Goal: Task Accomplishment & Management: Manage account settings

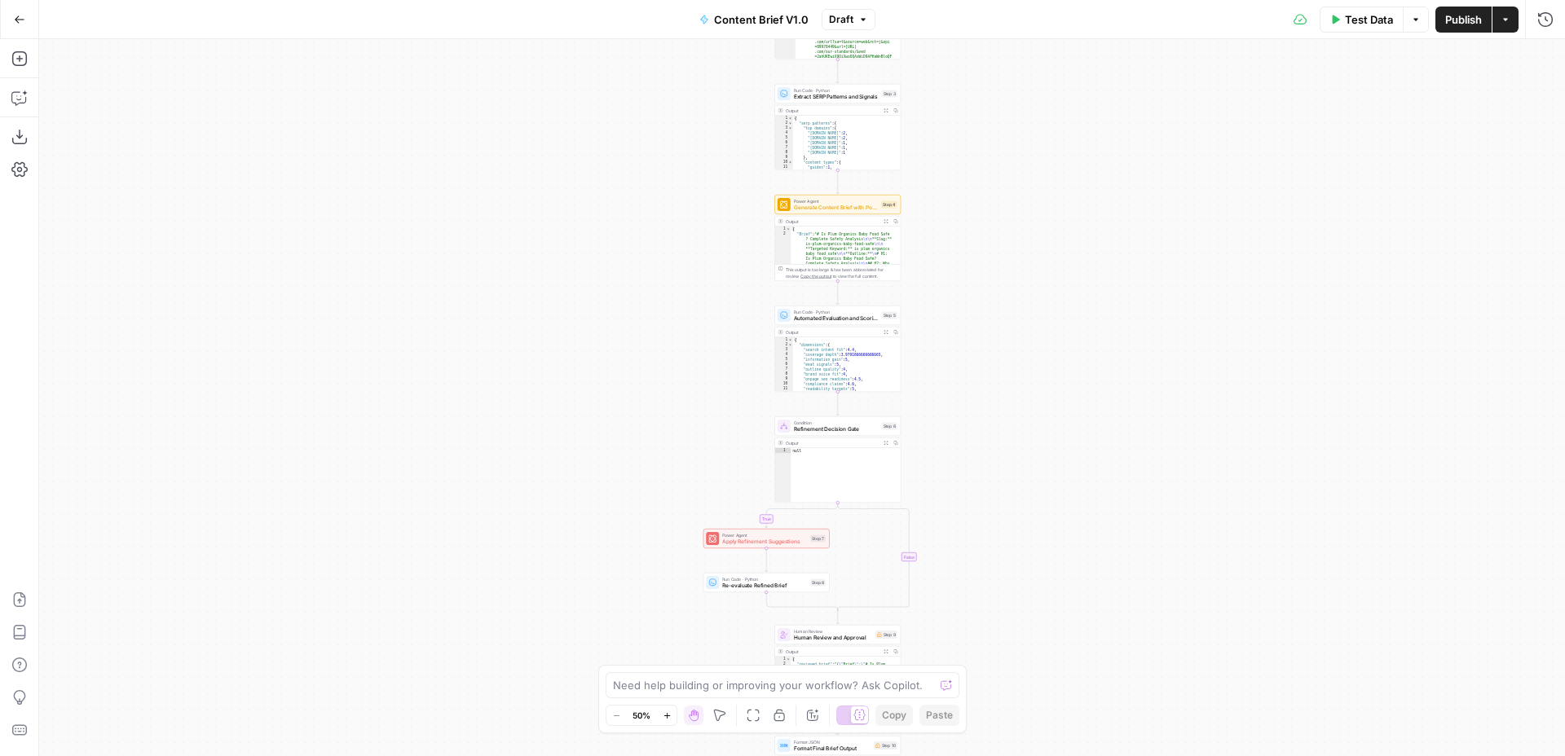
click at [14, 14] on icon "button" at bounding box center [19, 19] width 11 height 11
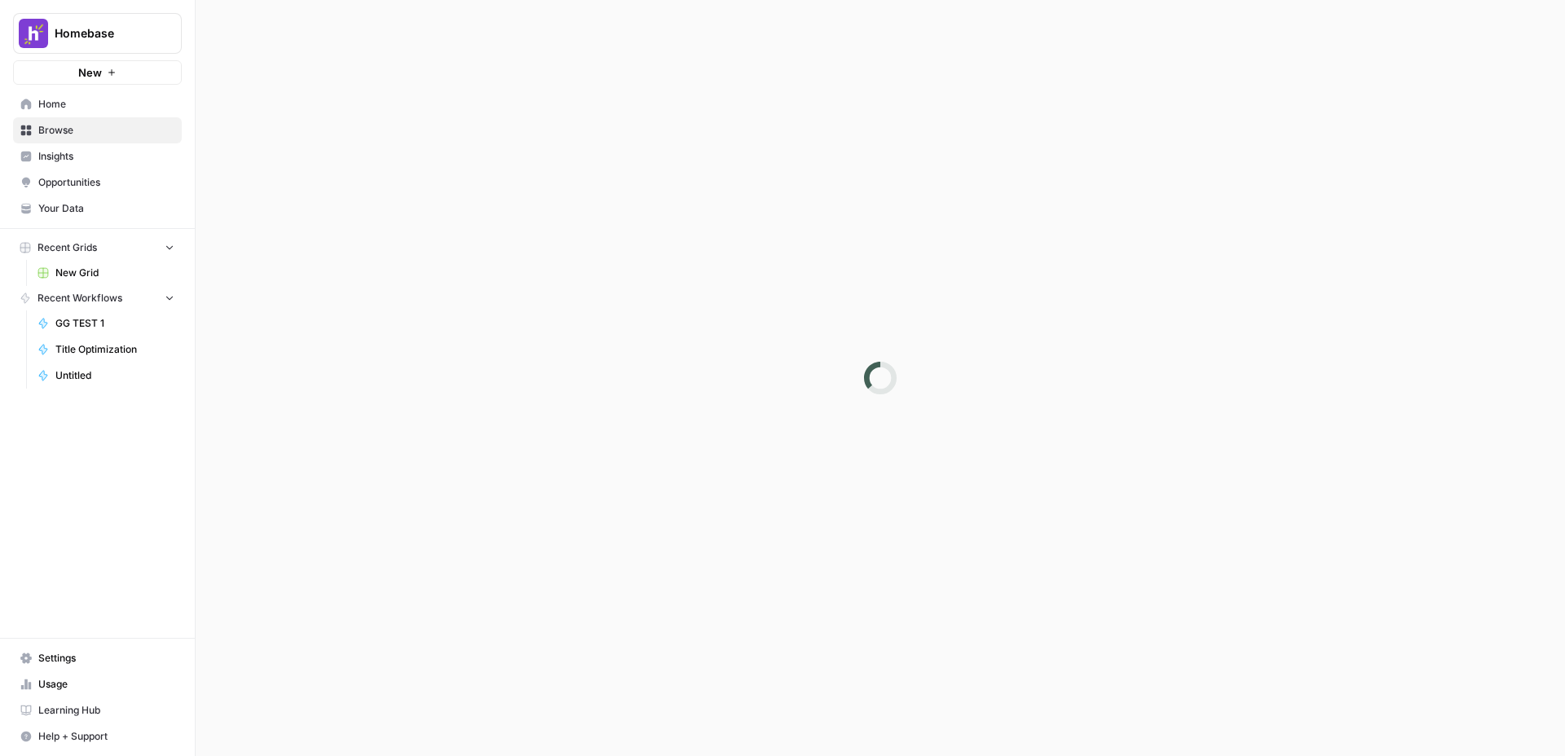
click at [83, 28] on span "Homebase" at bounding box center [104, 33] width 99 height 16
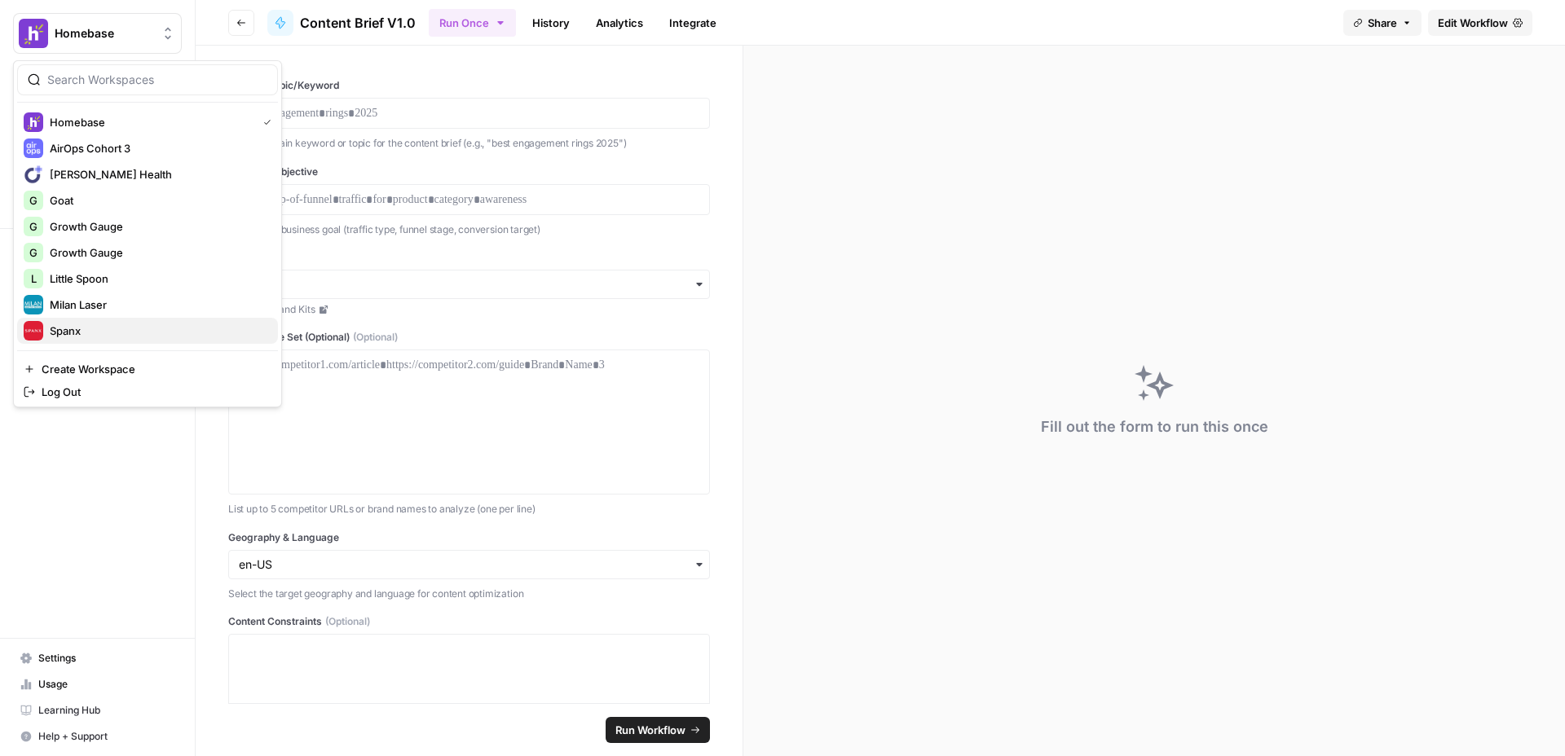
click at [85, 329] on span "Spanx" at bounding box center [157, 331] width 215 height 16
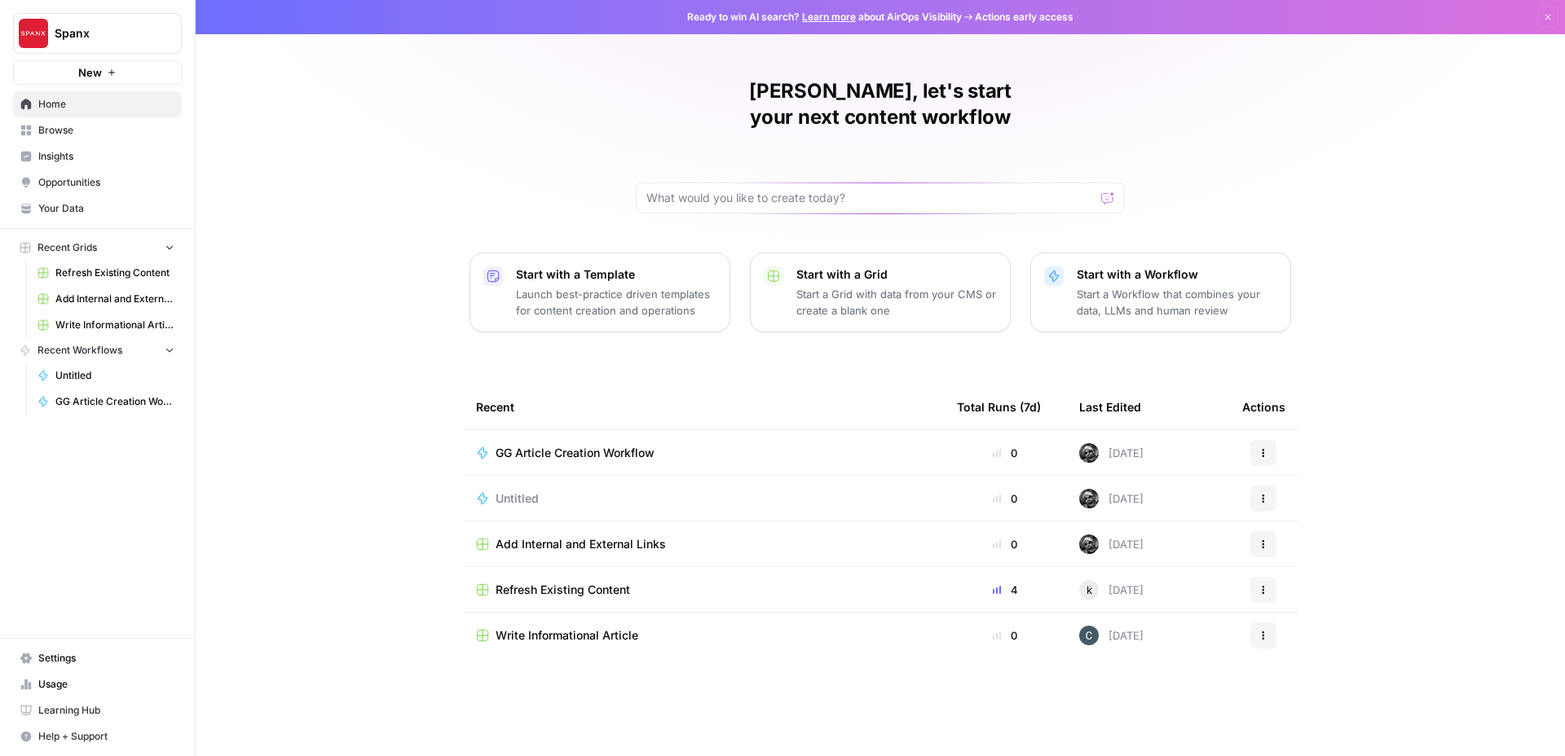
click at [72, 679] on span "Usage" at bounding box center [106, 684] width 136 height 15
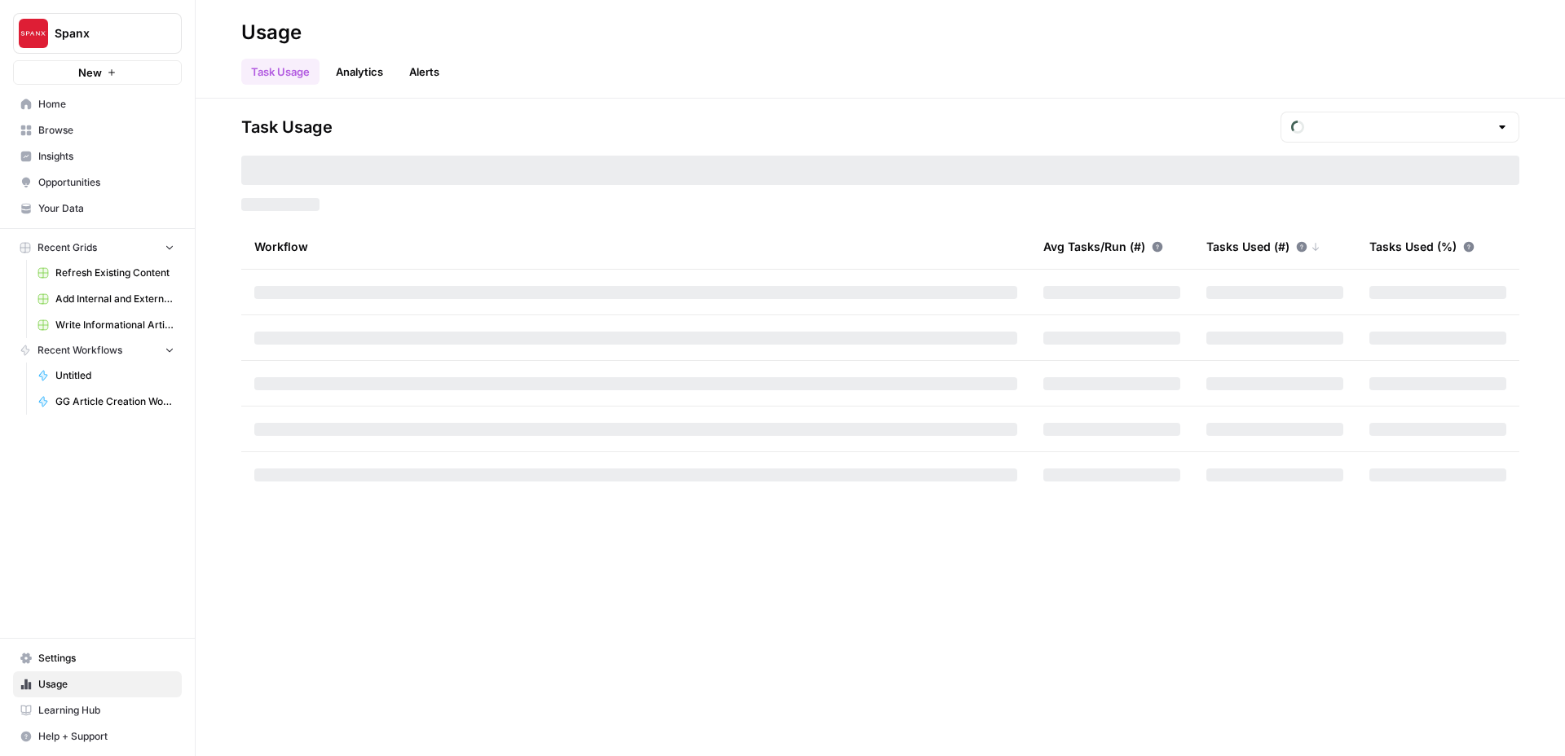
type input "October Tasks"
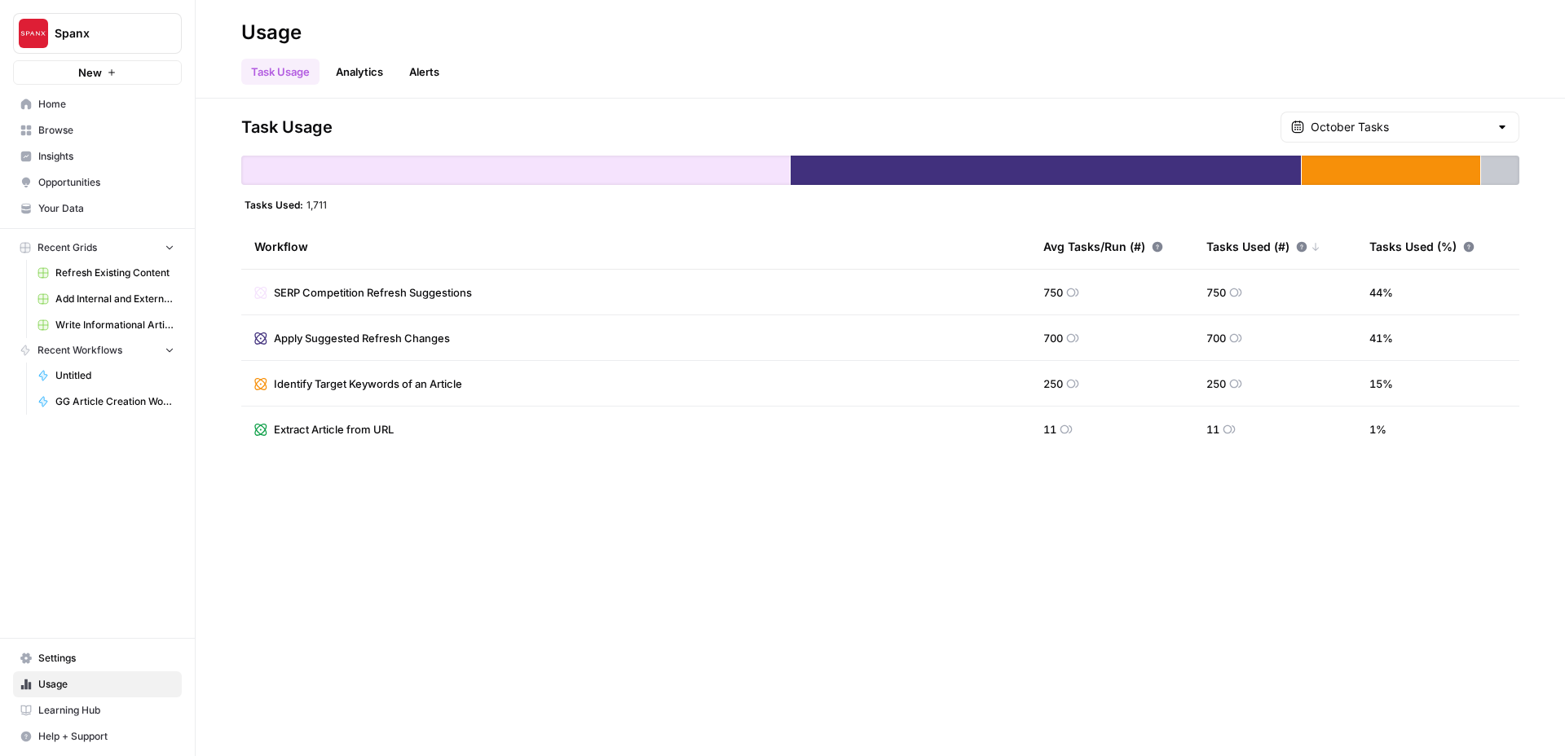
click at [308, 200] on span "1,711" at bounding box center [316, 204] width 20 height 13
copy span "1,711"
click at [1230, 95] on header "Usage Task Usage Analytics Alerts" at bounding box center [880, 49] width 1369 height 99
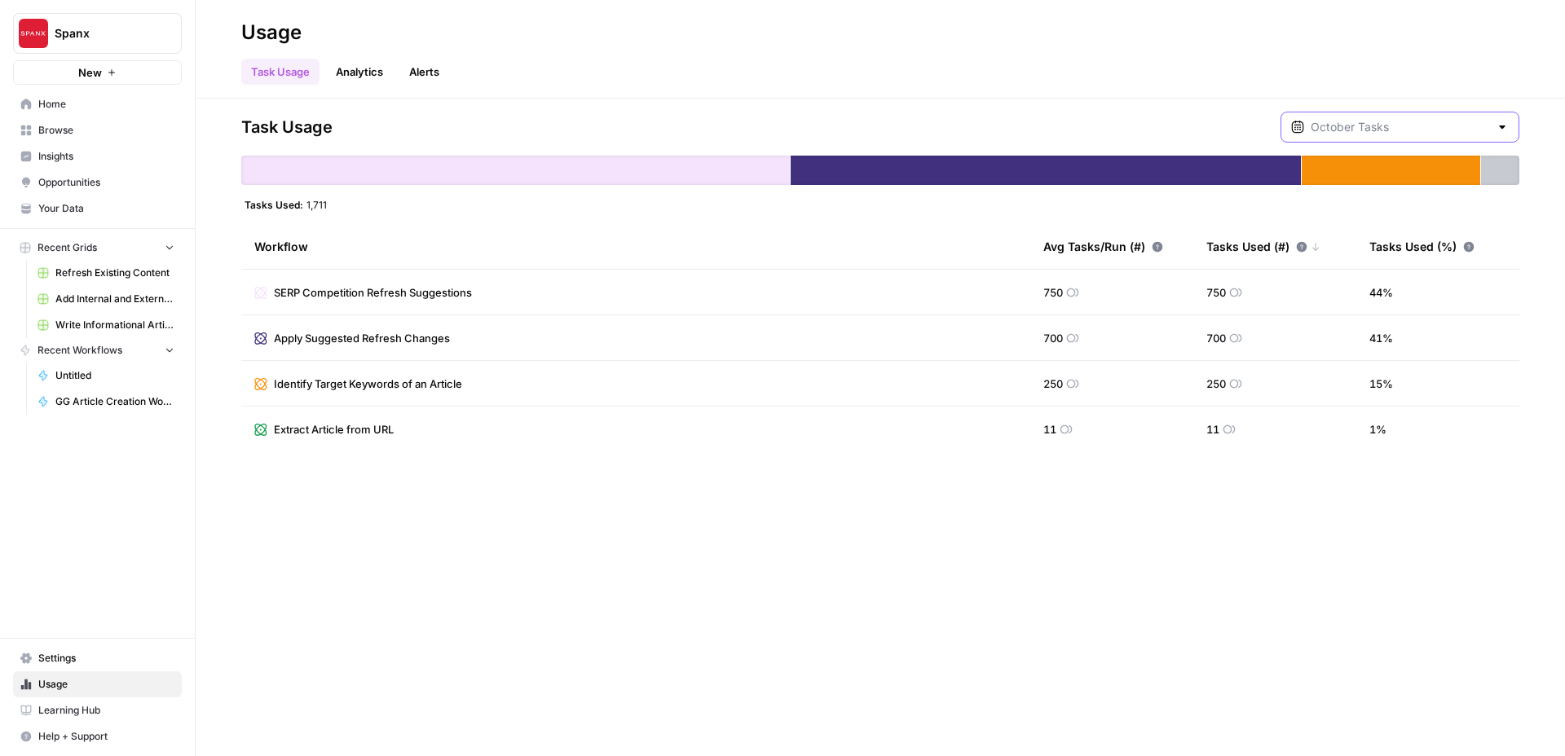
click at [1368, 130] on input "text" at bounding box center [1400, 127] width 178 height 16
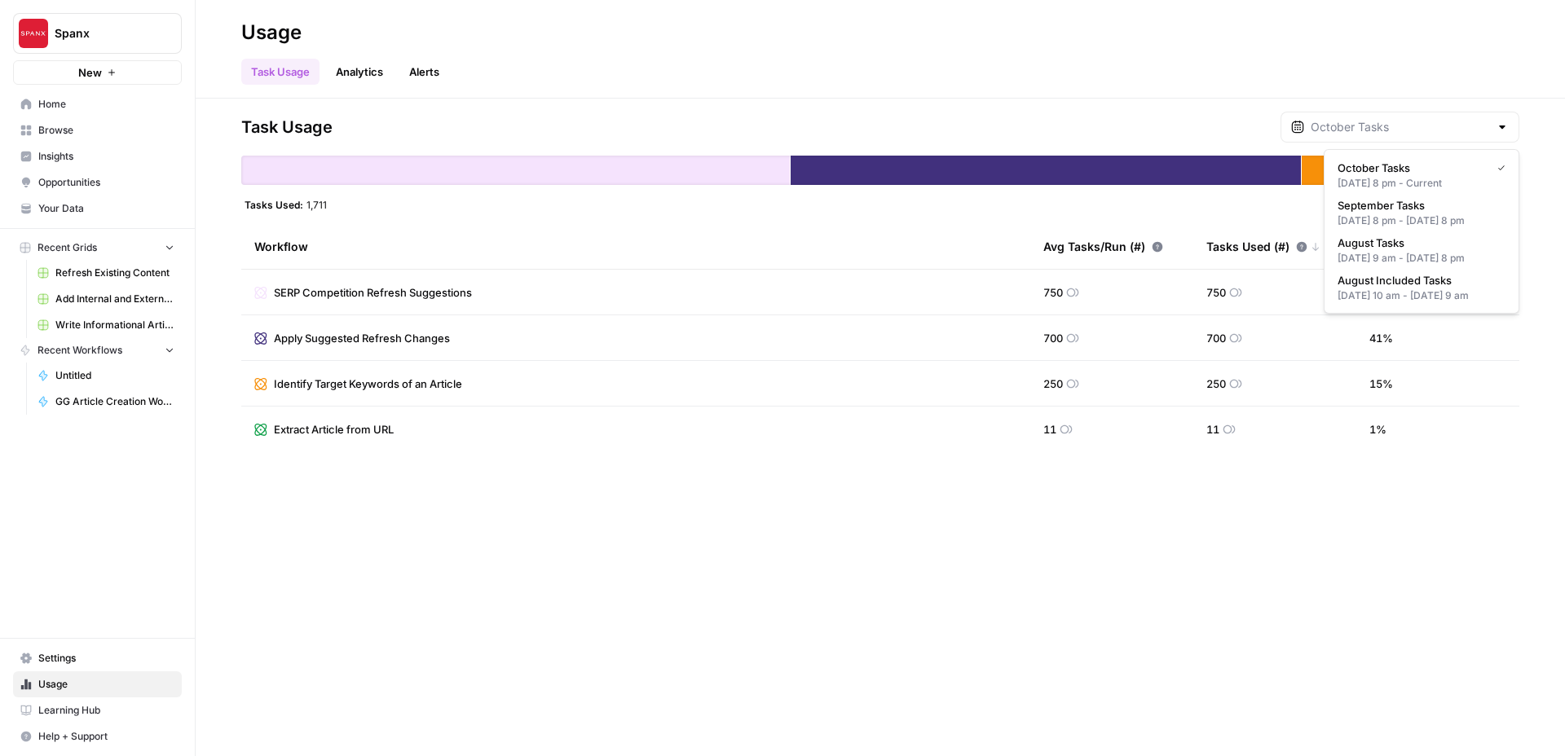
type input "October Tasks"
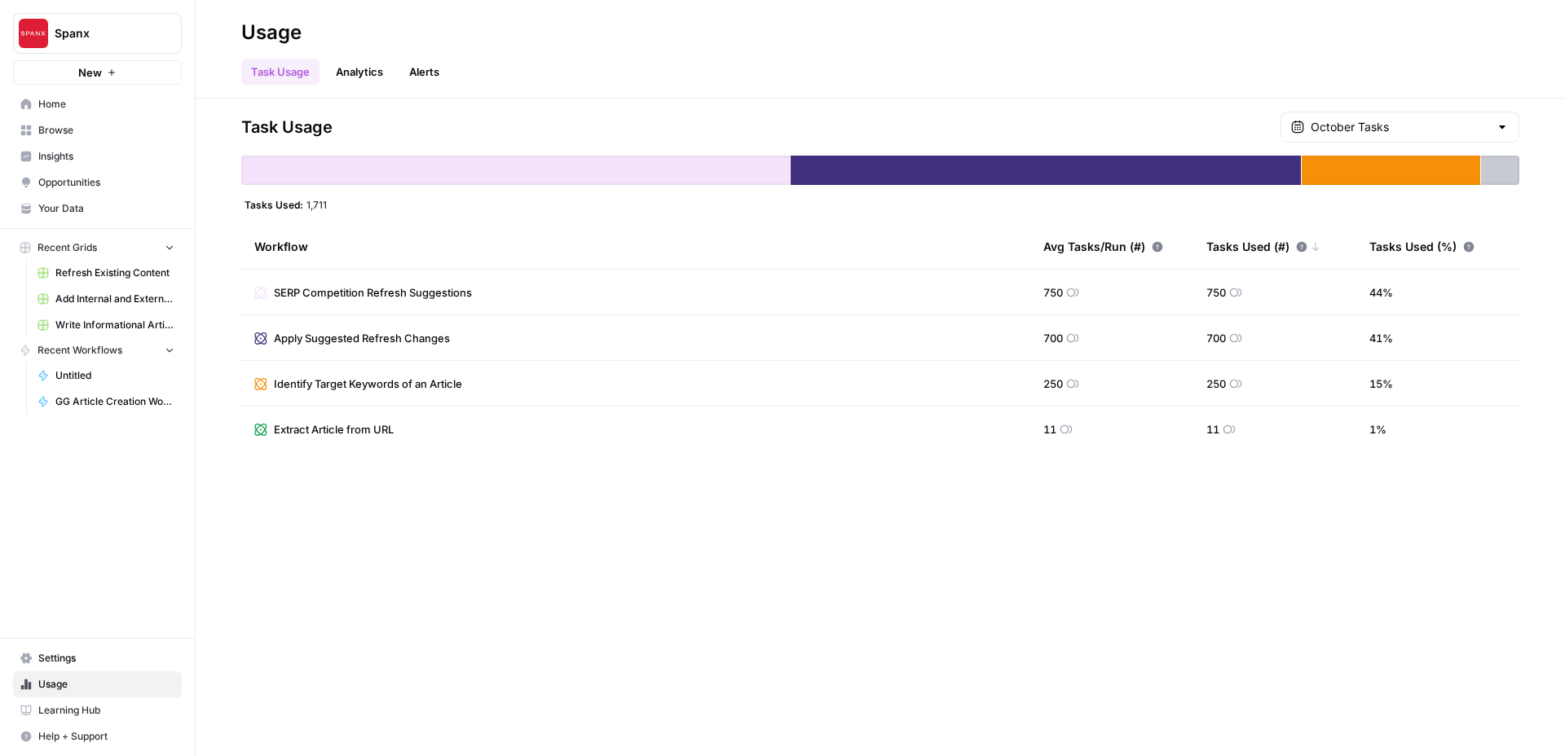
click at [1060, 105] on div "Task Usage October Tasks Tasks Used: 1,711 Workflow Avg Tasks/Run (#) Tasks Use…" at bounding box center [880, 428] width 1369 height 658
click at [54, 661] on span "Settings" at bounding box center [106, 658] width 136 height 15
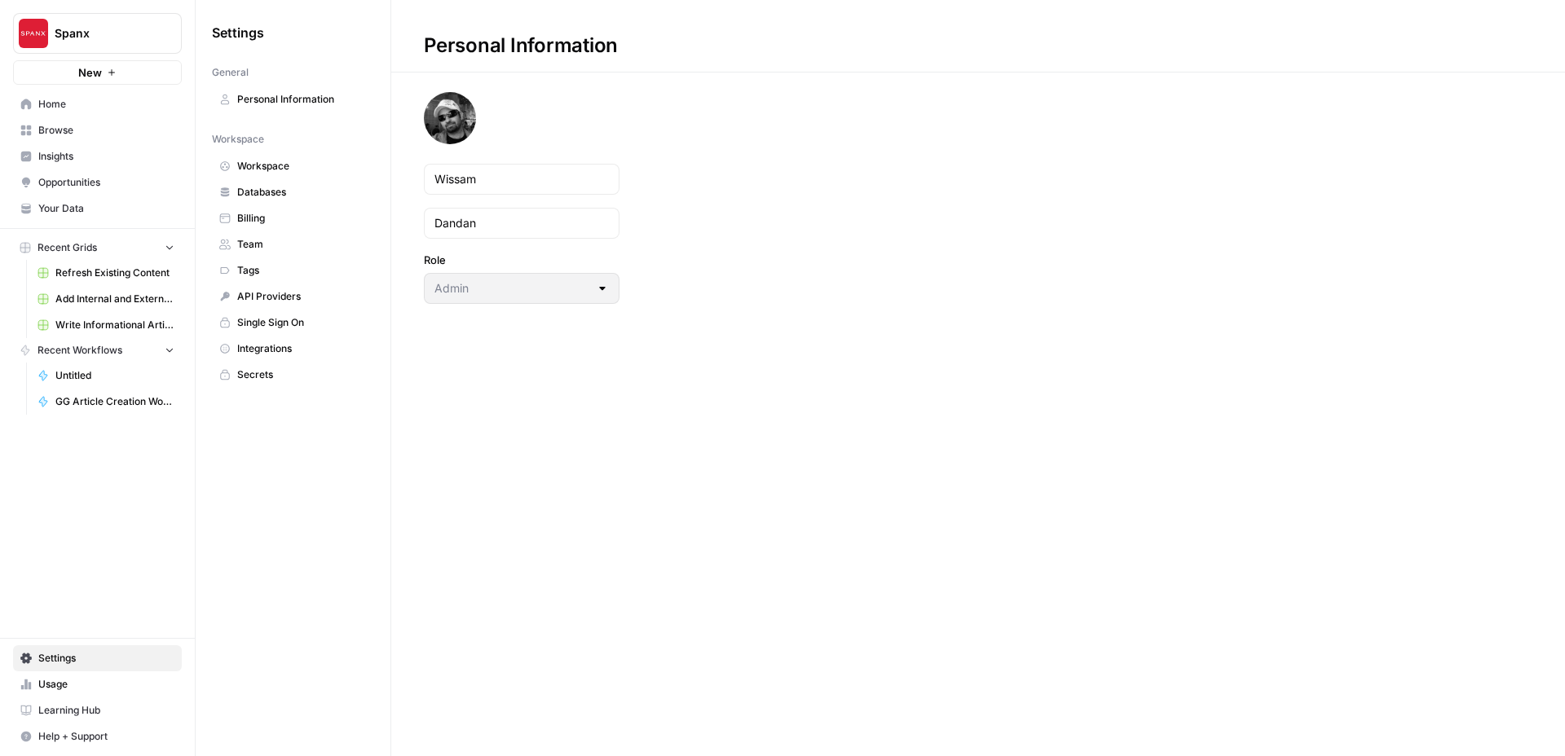
click at [304, 229] on link "Billing" at bounding box center [293, 218] width 162 height 26
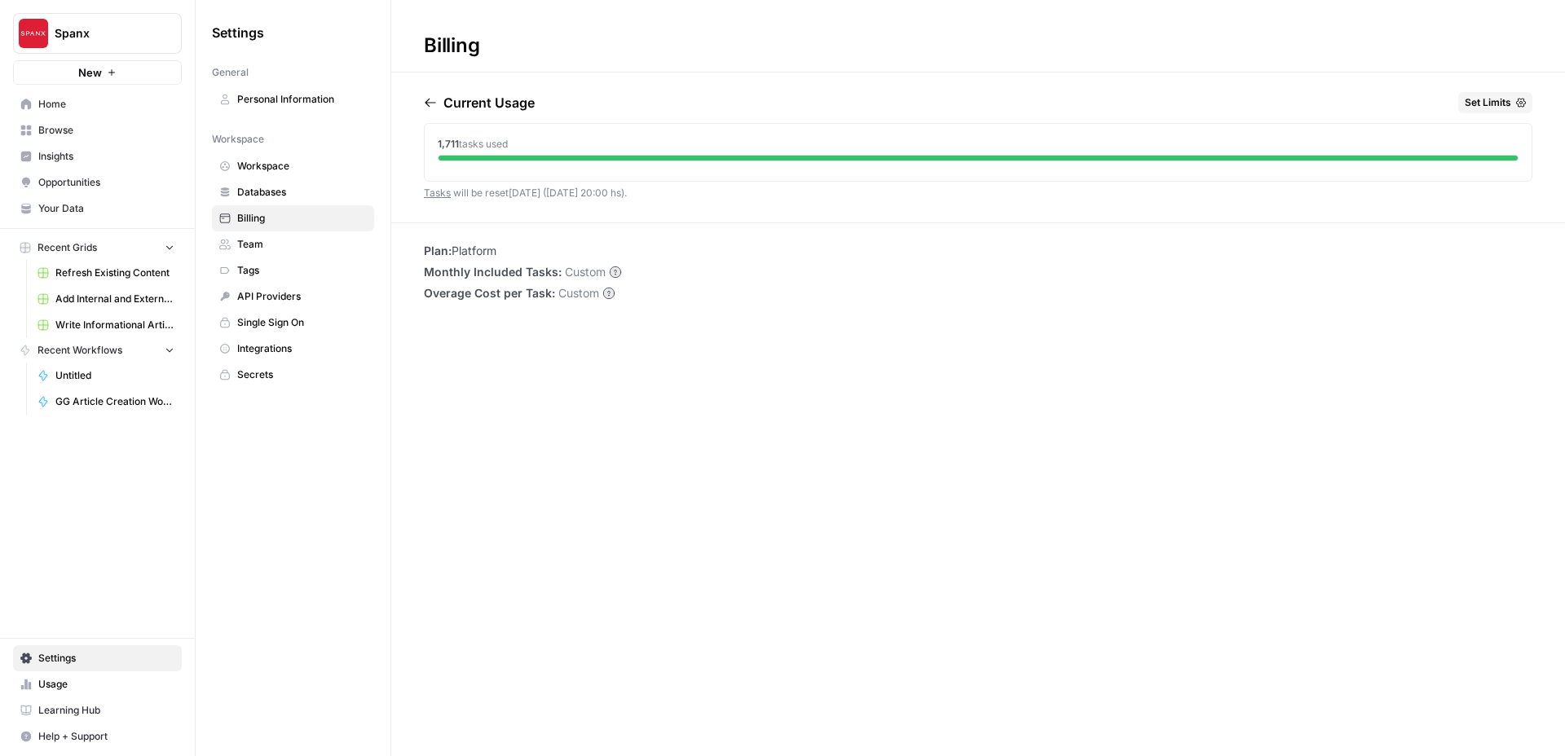
click at [1486, 99] on span "Set Limits" at bounding box center [1488, 102] width 46 height 15
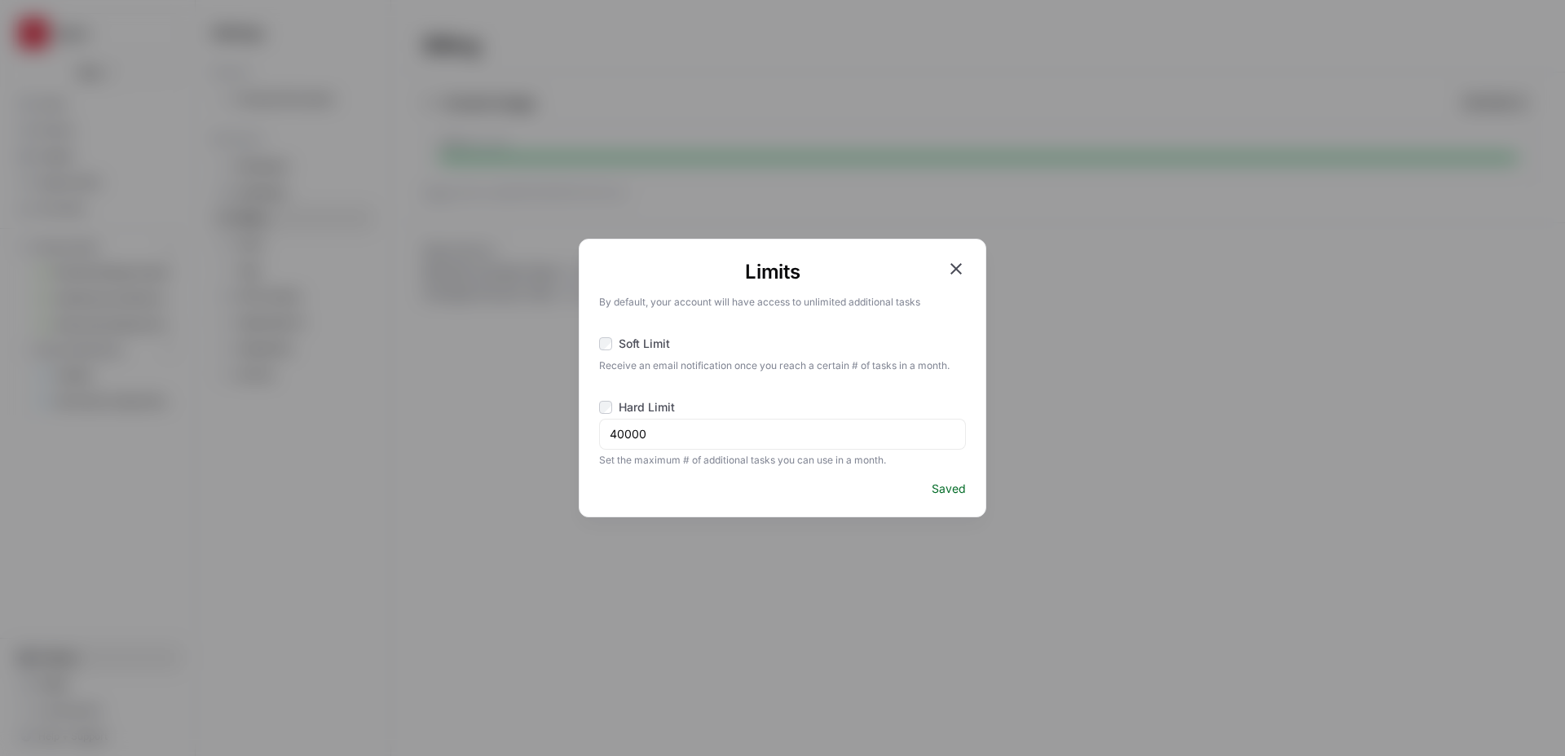
click at [951, 270] on icon "button" at bounding box center [956, 269] width 20 height 20
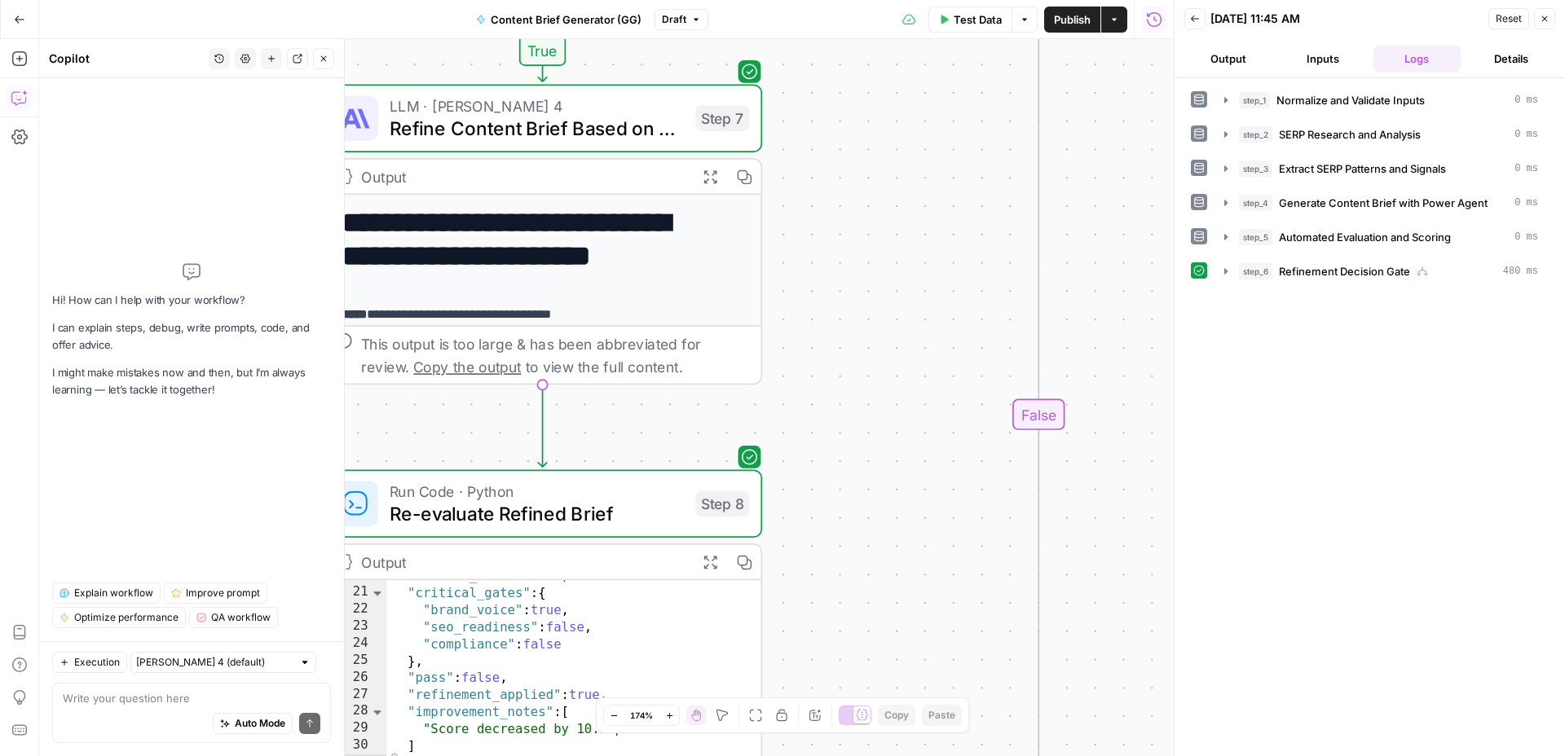
scroll to position [193, 0]
click at [1072, 24] on span "Publish" at bounding box center [1072, 19] width 37 height 16
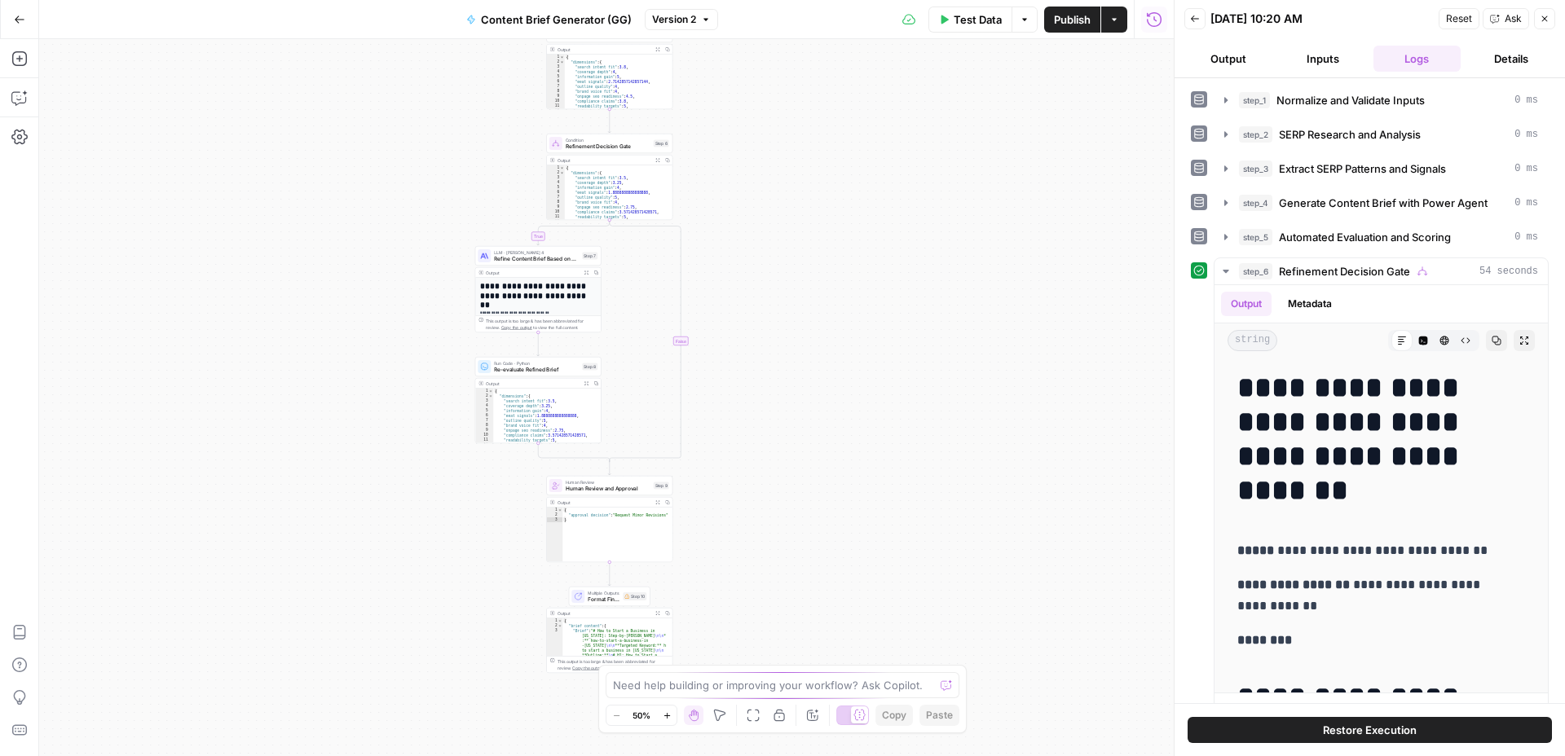
drag, startPoint x: 428, startPoint y: 530, endPoint x: 399, endPoint y: 256, distance: 275.3
click at [399, 256] on div "true false Workflow Input Settings Inputs Run Code · Python Normalize and Valid…" at bounding box center [606, 397] width 1134 height 717
click at [588, 383] on span "Expand Output" at bounding box center [588, 383] width 1 height 1
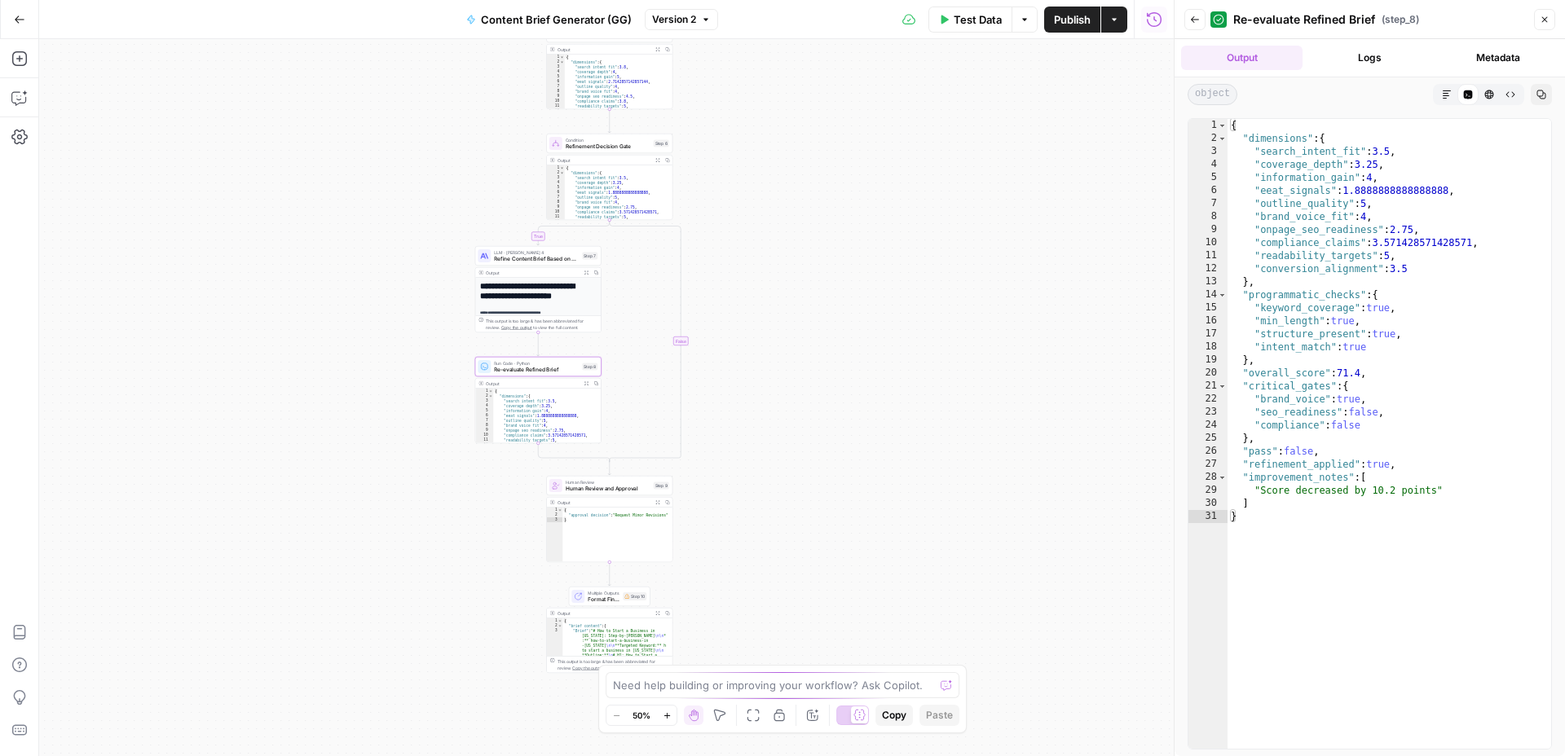
click at [587, 271] on icon "button" at bounding box center [586, 273] width 5 height 5
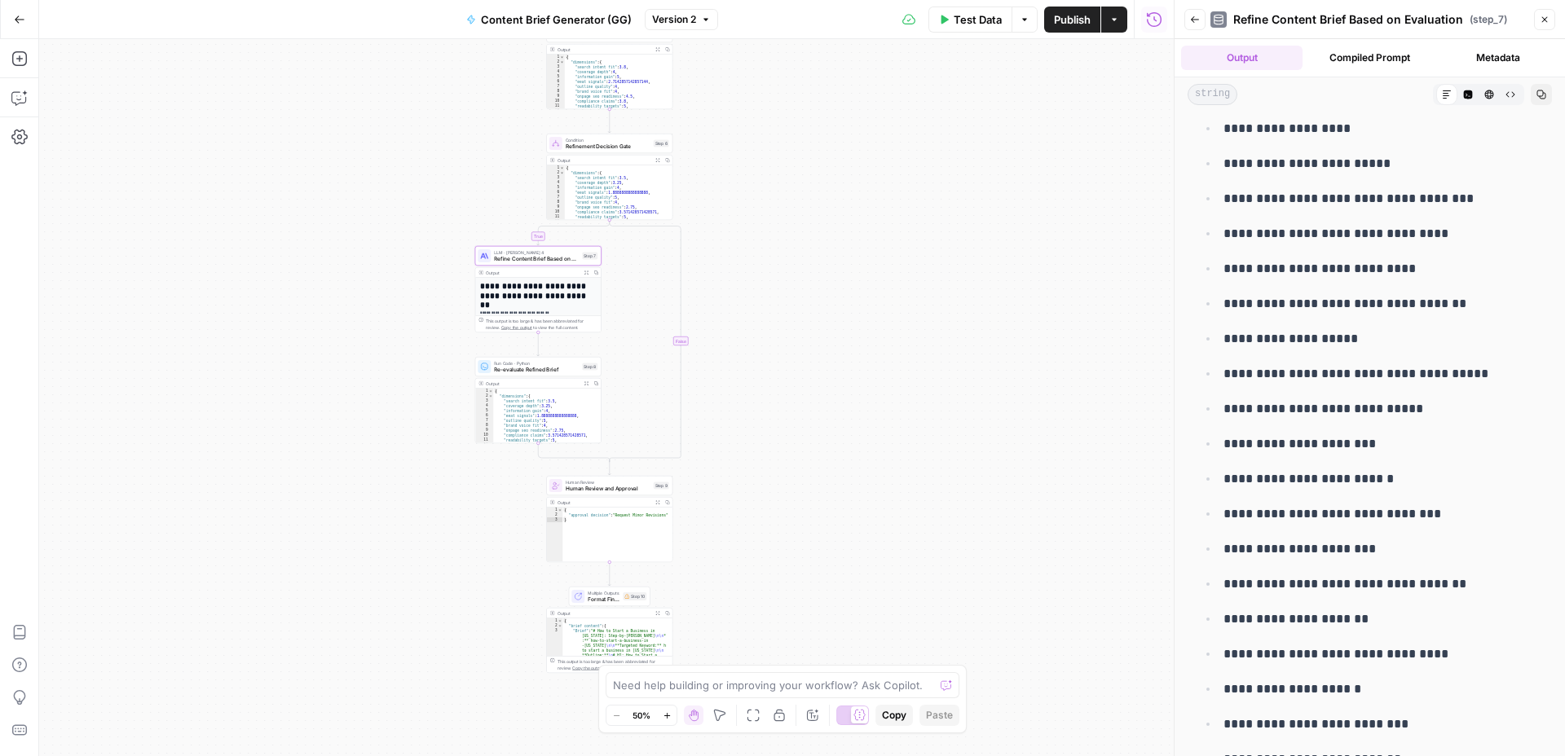
scroll to position [6745, 0]
